Goal: Information Seeking & Learning: Learn about a topic

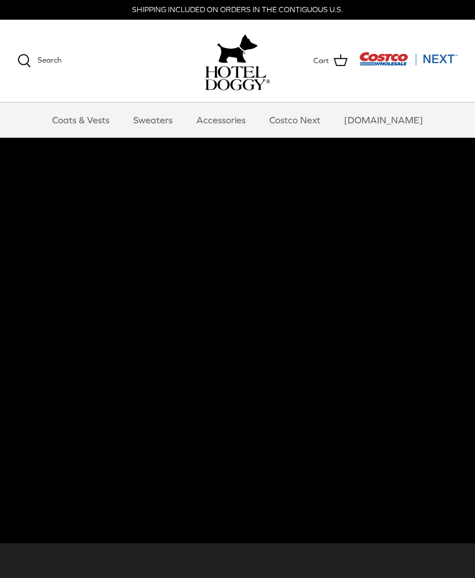
click at [29, 57] on icon at bounding box center [24, 61] width 14 height 14
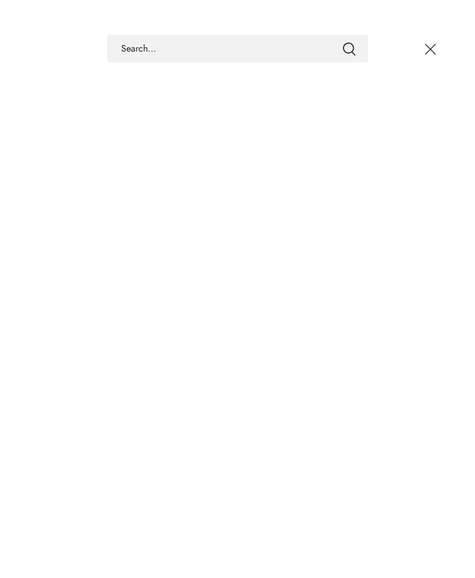
click at [148, 50] on input "Search Store" at bounding box center [237, 49] width 261 height 28
click at [348, 57] on input "Dachshund" at bounding box center [237, 49] width 261 height 28
type input "Dachshund"
click at [348, 44] on icon "Submit" at bounding box center [349, 49] width 14 height 14
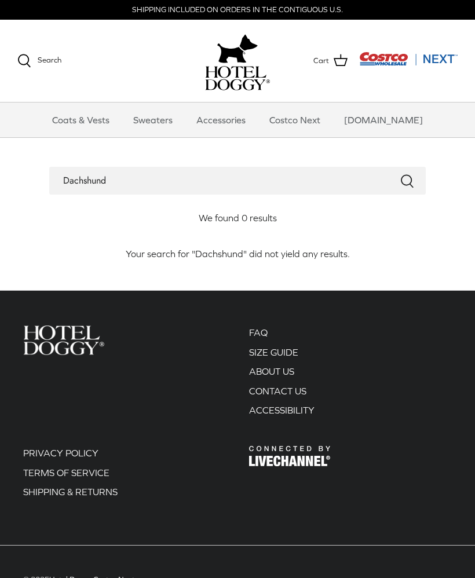
click at [413, 184] on icon "Submit" at bounding box center [407, 181] width 14 height 14
click at [249, 122] on link "Accessories" at bounding box center [221, 120] width 70 height 35
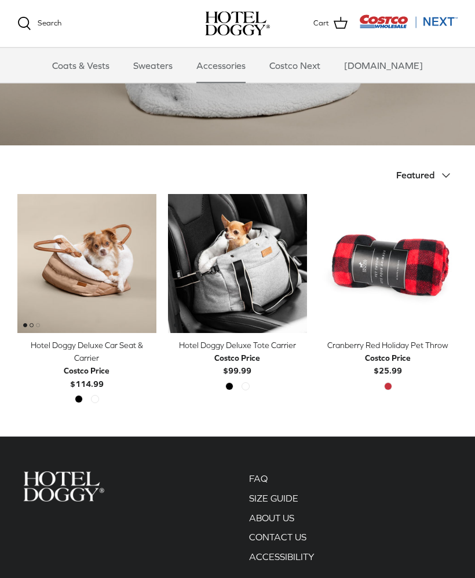
scroll to position [163, 0]
click at [444, 172] on icon "Down" at bounding box center [446, 176] width 14 height 14
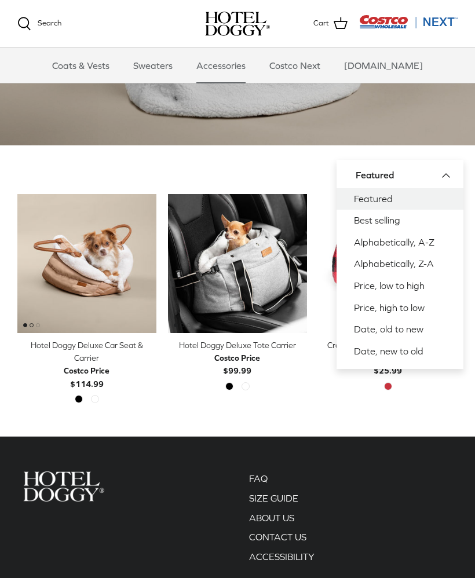
click at [445, 126] on div at bounding box center [237, 0] width 475 height 289
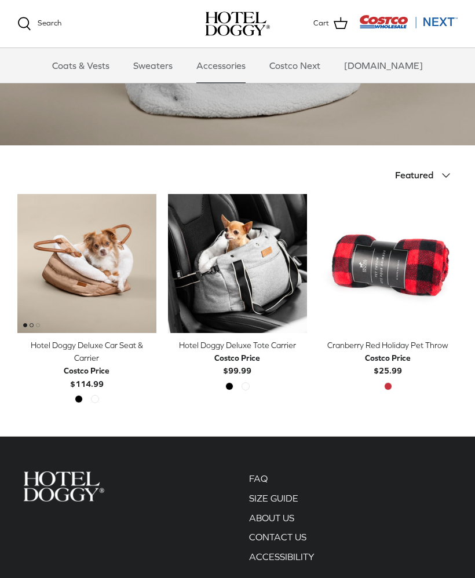
click at [114, 67] on link "Coats & Vests" at bounding box center [81, 65] width 78 height 35
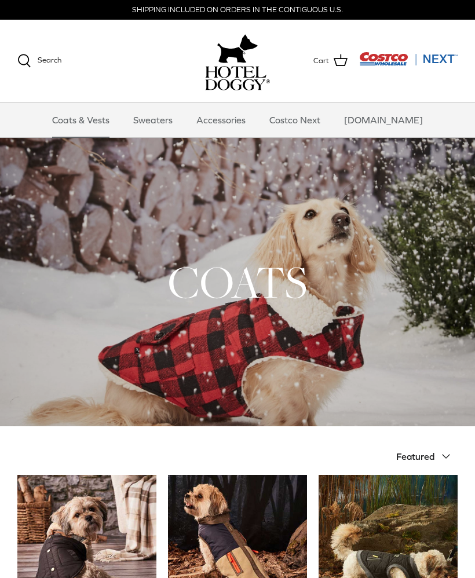
click at [176, 116] on link "Sweaters" at bounding box center [153, 120] width 60 height 35
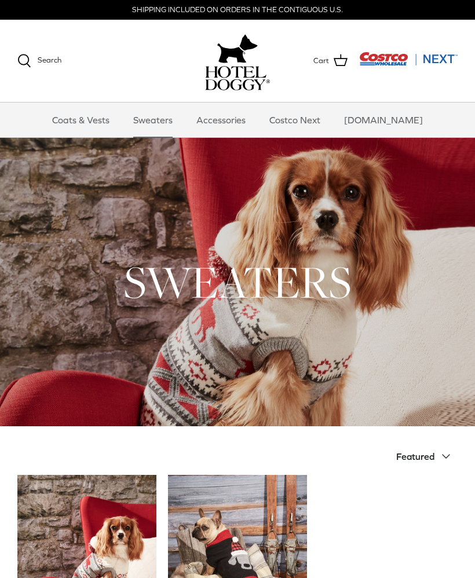
click at [316, 120] on link "Costco Next" at bounding box center [295, 120] width 72 height 35
click at [386, 62] on img "Costco Next" at bounding box center [408, 59] width 99 height 14
